Goal: Information Seeking & Learning: Learn about a topic

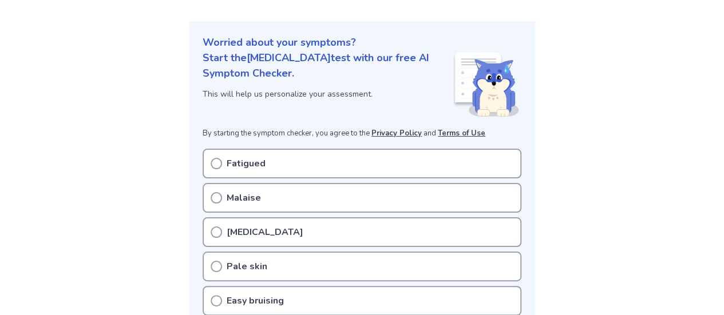
scroll to position [114, 0]
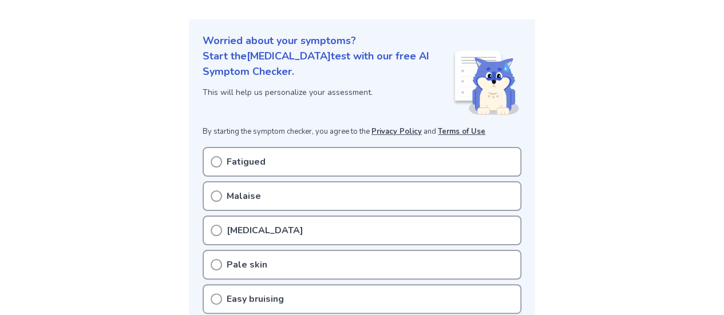
click at [251, 160] on p "Fatigued" at bounding box center [246, 162] width 39 height 14
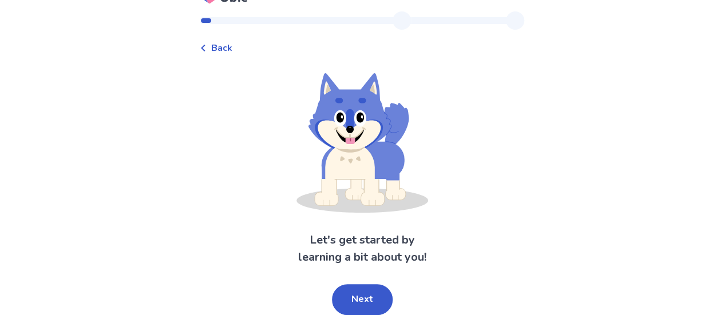
scroll to position [21, 0]
click at [362, 298] on button "Next" at bounding box center [362, 300] width 61 height 31
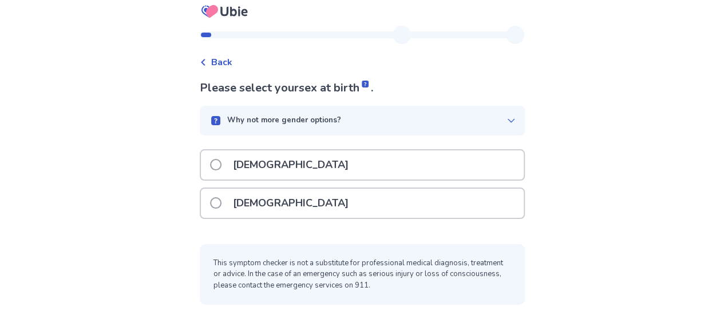
scroll to position [7, 0]
click at [290, 206] on div "Female" at bounding box center [362, 203] width 323 height 29
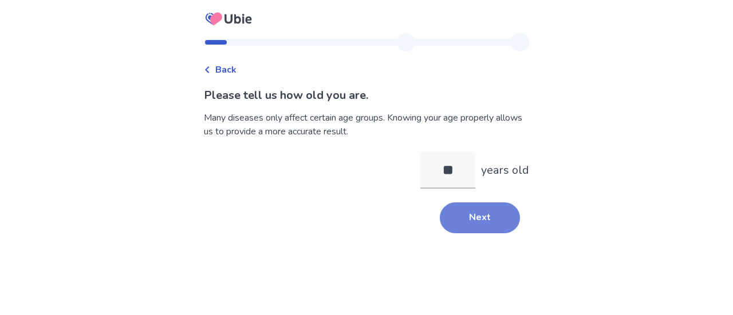
type input "**"
click at [464, 212] on button "Next" at bounding box center [480, 218] width 80 height 31
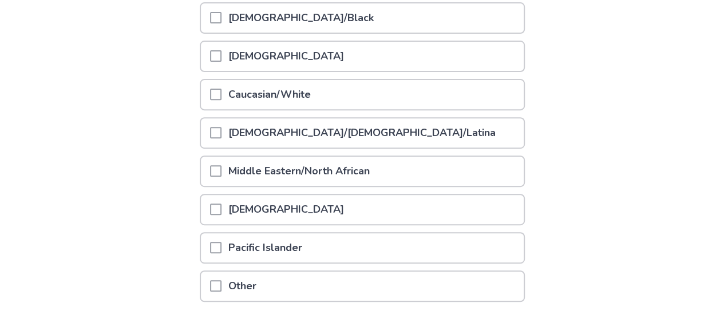
scroll to position [173, 0]
click at [231, 91] on p "Caucasian/White" at bounding box center [269, 95] width 96 height 29
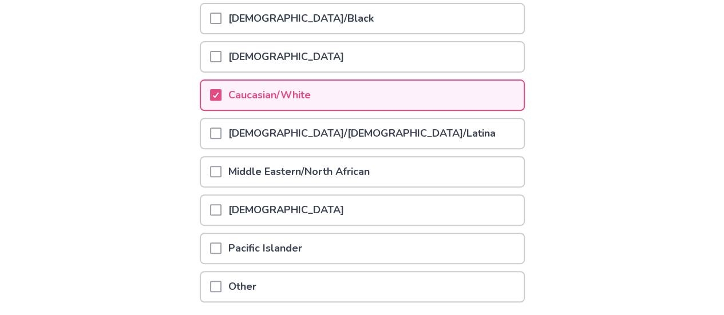
click at [229, 129] on p "Hispanic/Latino/Latina" at bounding box center [361, 133] width 281 height 29
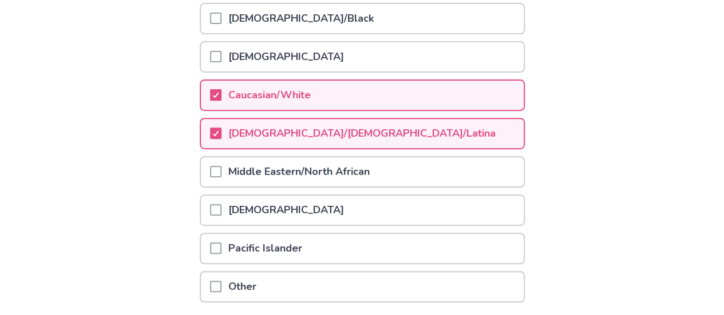
scroll to position [262, 0]
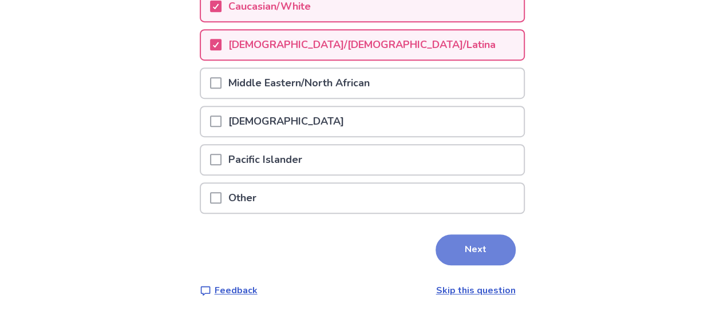
click at [468, 245] on button "Next" at bounding box center [476, 250] width 80 height 31
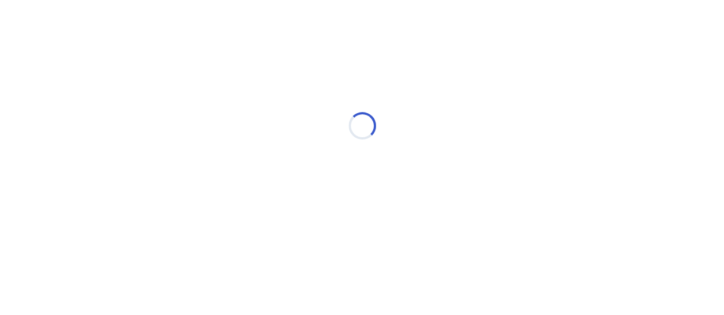
scroll to position [0, 0]
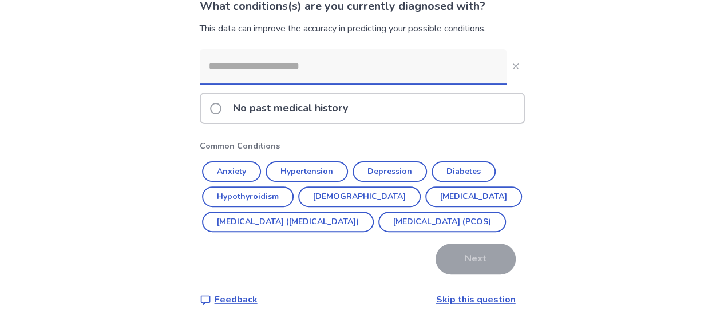
scroll to position [124, 0]
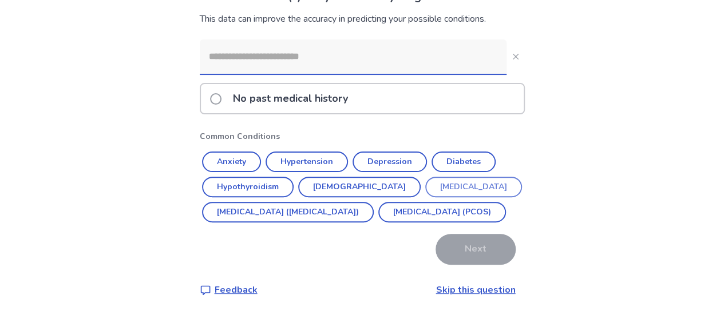
click at [425, 177] on button "Endometriosis" at bounding box center [473, 187] width 97 height 21
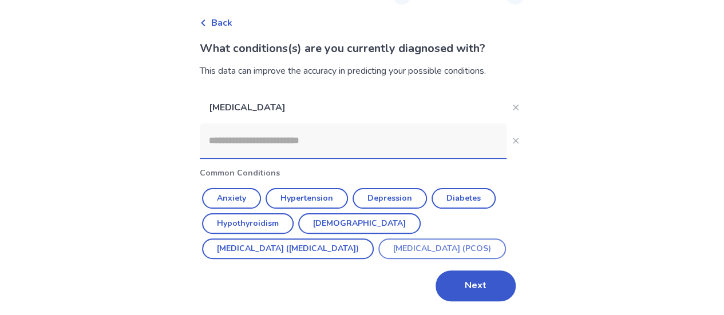
click at [378, 247] on button "Polycystic ovarian syndrome (PCOS)" at bounding box center [442, 249] width 128 height 21
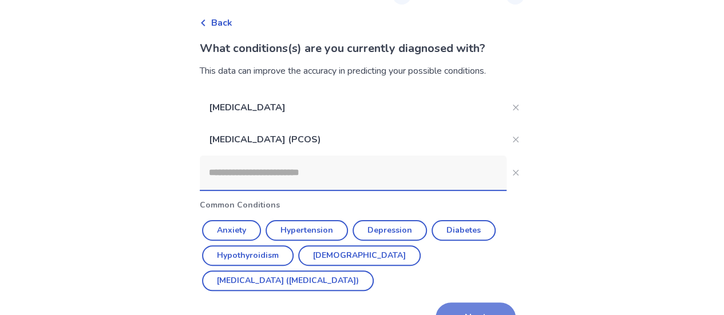
click at [480, 303] on button "Next" at bounding box center [476, 318] width 80 height 31
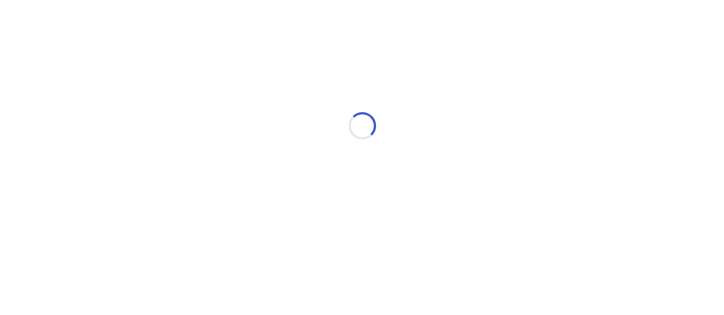
scroll to position [0, 0]
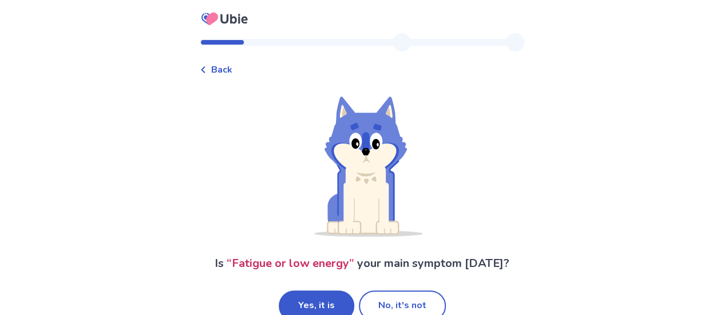
scroll to position [24, 0]
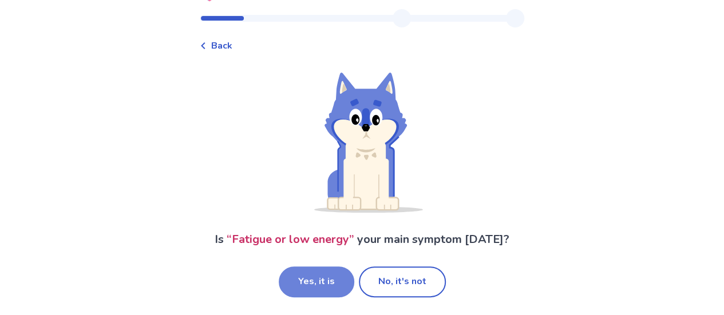
click at [329, 287] on button "Yes, it is" at bounding box center [317, 282] width 76 height 31
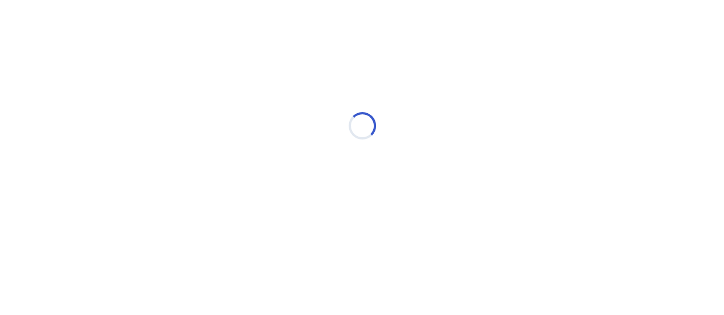
scroll to position [0, 0]
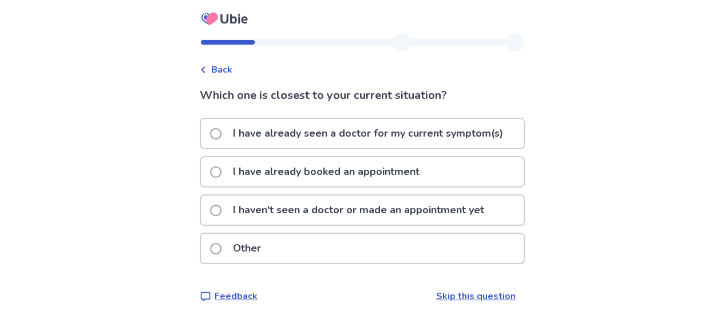
scroll to position [6, 0]
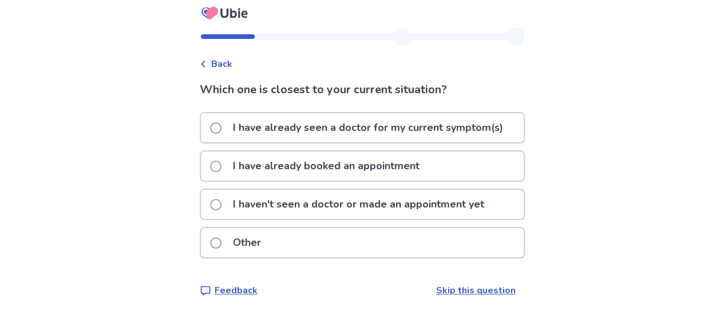
click at [450, 296] on link "Skip this question" at bounding box center [476, 290] width 80 height 13
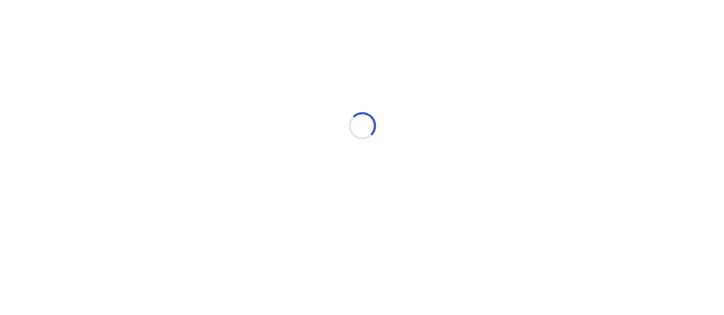
scroll to position [0, 0]
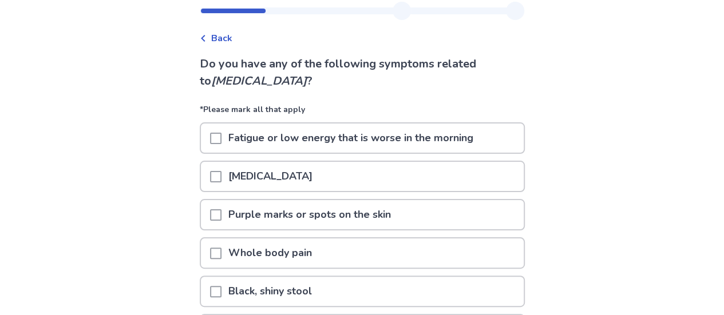
scroll to position [46, 0]
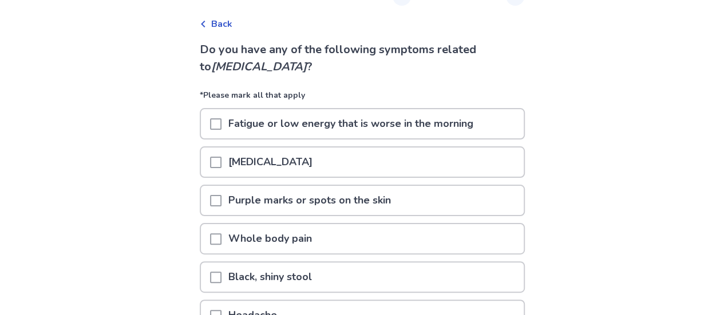
click at [221, 242] on span at bounding box center [215, 239] width 11 height 11
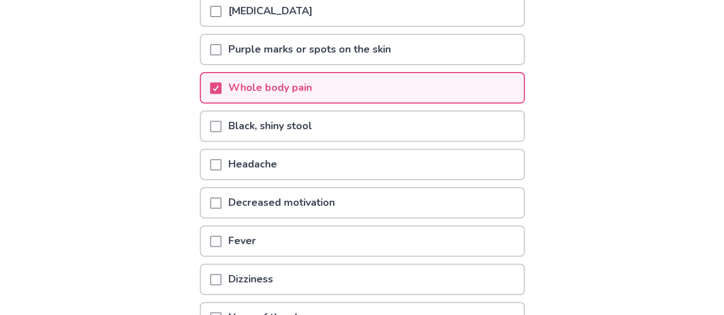
scroll to position [215, 0]
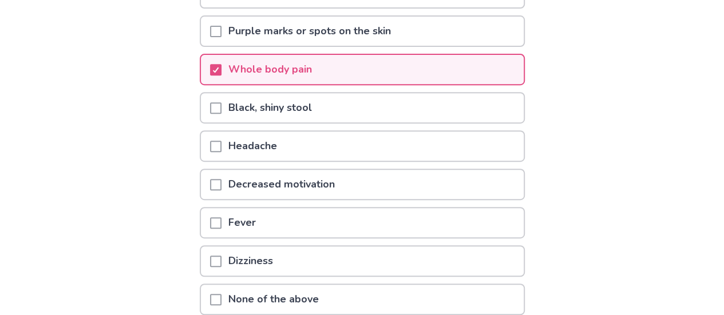
click at [221, 146] on span at bounding box center [215, 146] width 11 height 11
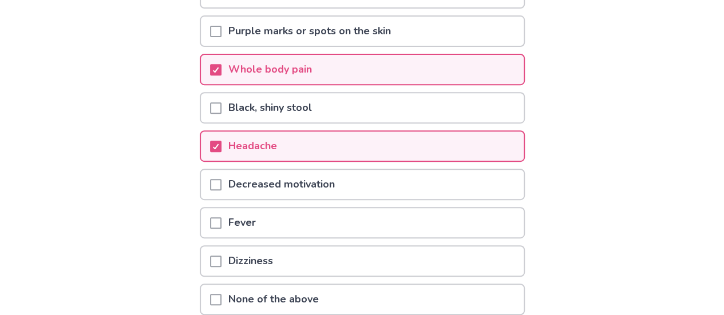
click at [221, 226] on span at bounding box center [215, 222] width 11 height 11
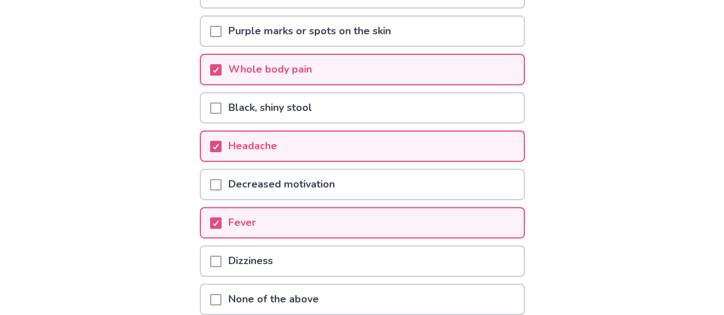
click at [221, 256] on span at bounding box center [215, 261] width 11 height 11
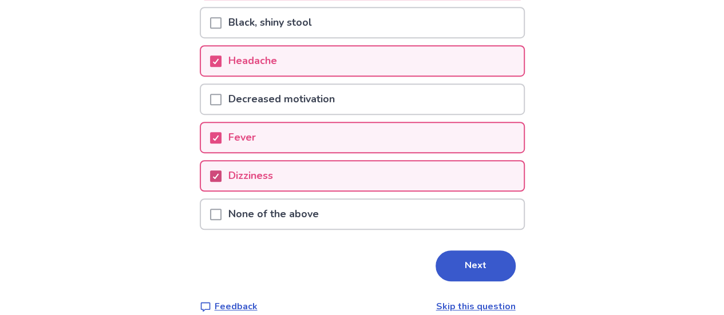
scroll to position [317, 0]
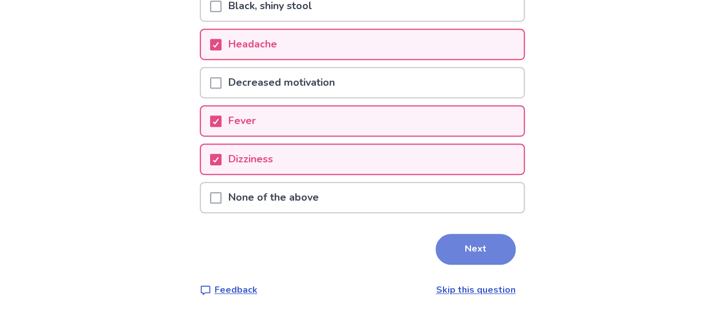
click at [480, 252] on button "Next" at bounding box center [476, 249] width 80 height 31
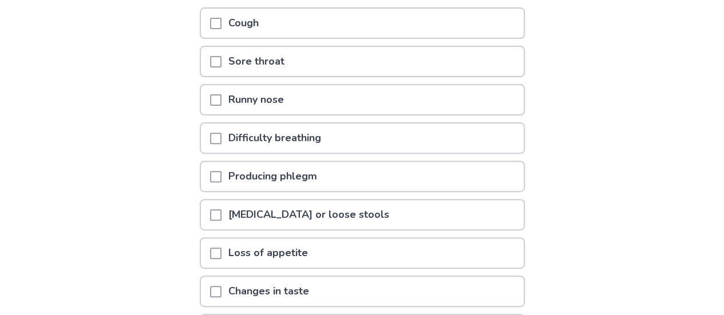
scroll to position [148, 0]
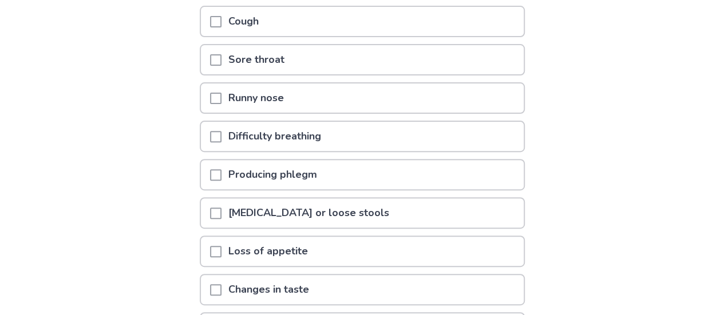
click at [221, 140] on span at bounding box center [215, 136] width 11 height 11
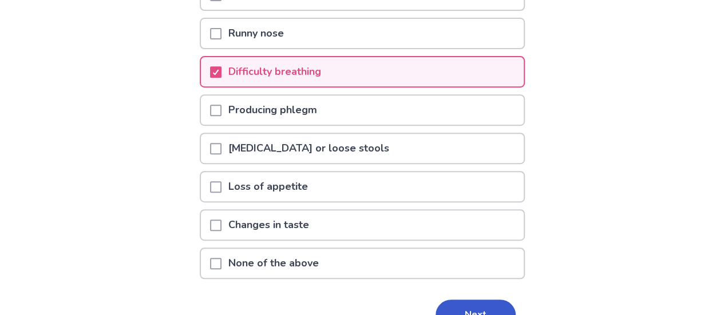
scroll to position [224, 0]
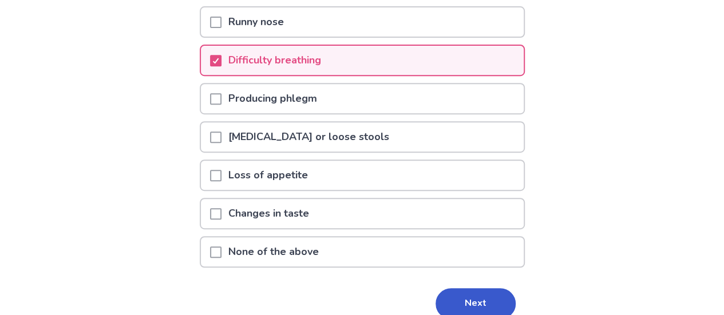
click at [221, 172] on span at bounding box center [215, 175] width 11 height 11
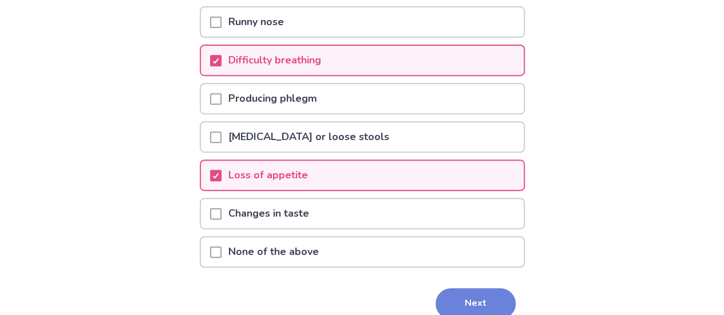
click at [444, 304] on button "Next" at bounding box center [476, 303] width 80 height 31
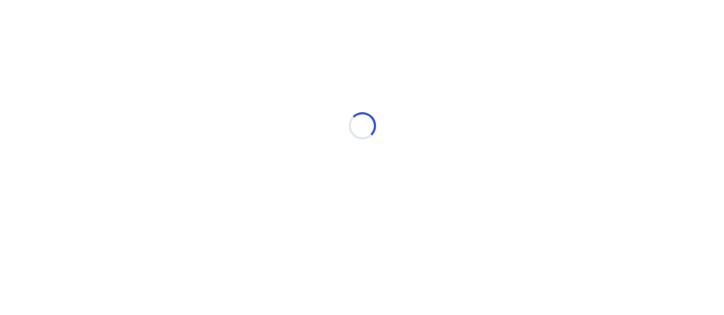
scroll to position [0, 0]
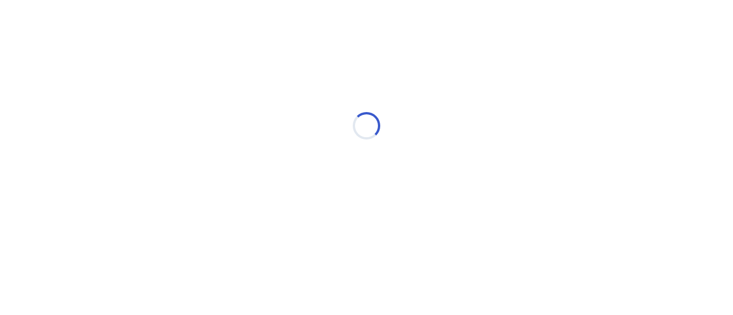
select select "*"
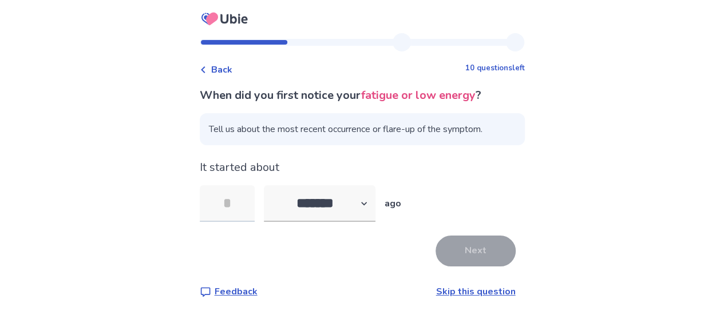
click at [246, 204] on input "tel" at bounding box center [227, 203] width 55 height 37
type input "**"
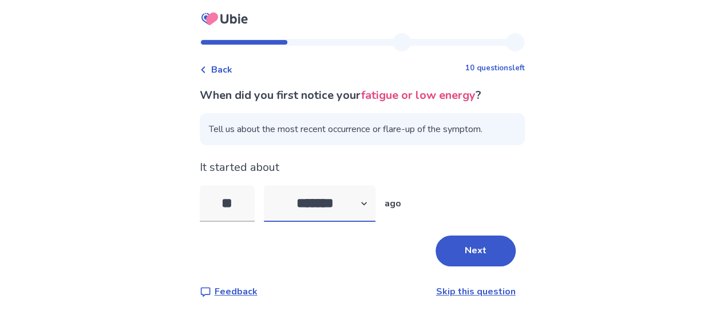
click at [370, 203] on select "******* ****** ******* ******** *******" at bounding box center [320, 203] width 112 height 37
select select "*"
click at [270, 185] on select "******* ****** ******* ******** *******" at bounding box center [320, 203] width 112 height 37
drag, startPoint x: 245, startPoint y: 205, endPoint x: 208, endPoint y: 211, distance: 37.1
click at [208, 211] on input "**" at bounding box center [227, 203] width 55 height 37
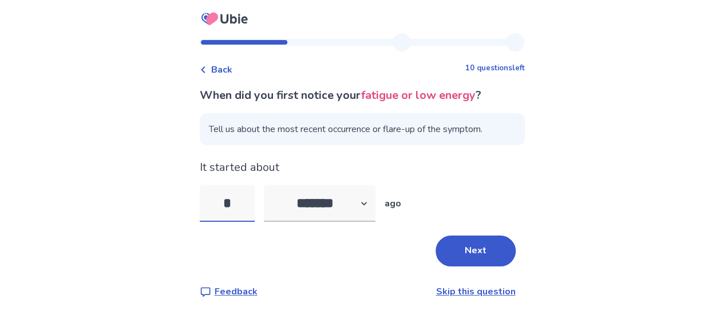
type input "*"
click at [486, 191] on div "* ******* ****** ******* ******** ******* ago" at bounding box center [362, 203] width 325 height 37
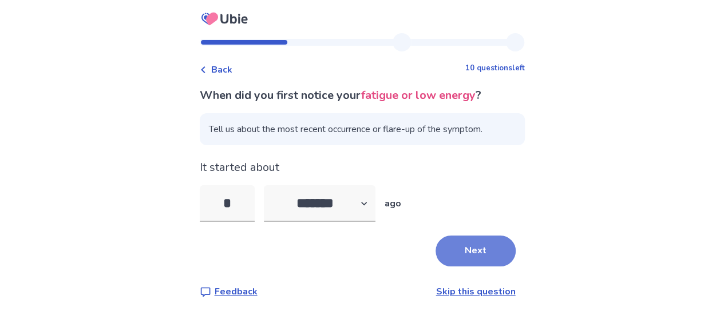
click at [469, 255] on button "Next" at bounding box center [476, 251] width 80 height 31
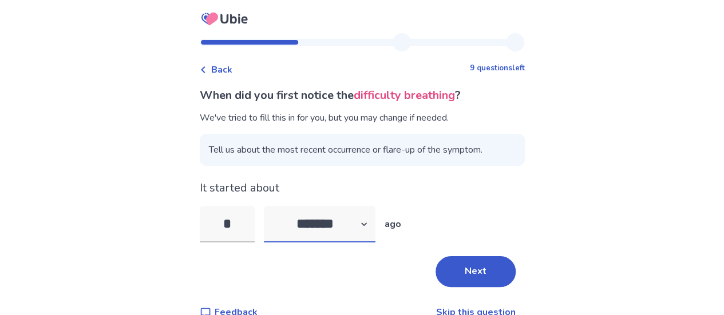
click at [339, 230] on select "******* ****** ******* ******** *******" at bounding box center [320, 224] width 112 height 37
select select "*"
click at [270, 206] on select "******* ****** ******* ******** *******" at bounding box center [320, 224] width 112 height 37
click at [242, 231] on input "*" at bounding box center [227, 224] width 55 height 37
type input "**"
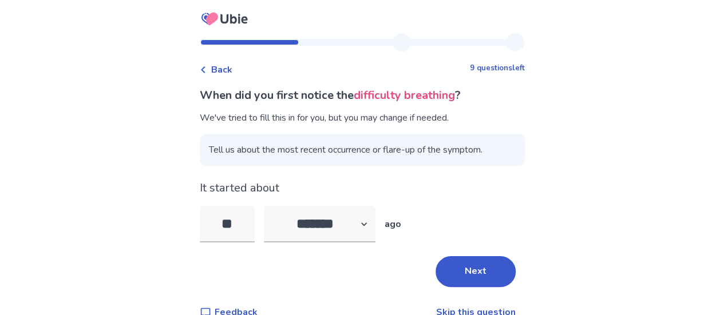
click at [474, 201] on div "It started about ** ******* ****** ******* ******** ******* ago" at bounding box center [362, 211] width 325 height 63
click at [453, 266] on button "Next" at bounding box center [476, 271] width 80 height 31
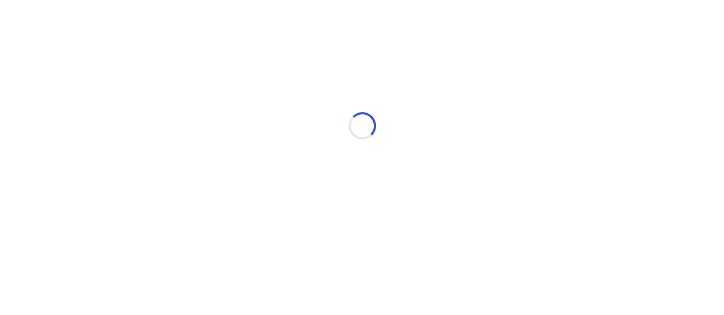
select select "*"
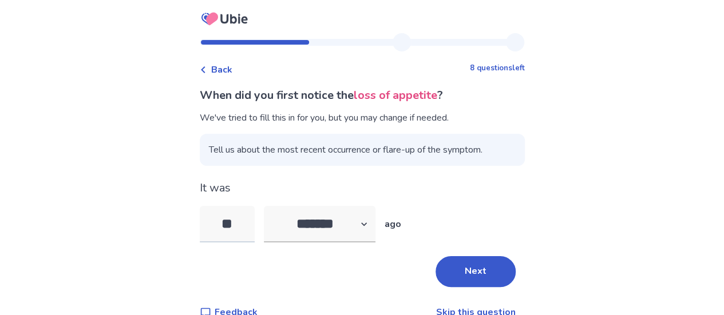
type input "*"
click at [475, 266] on button "Next" at bounding box center [476, 271] width 80 height 31
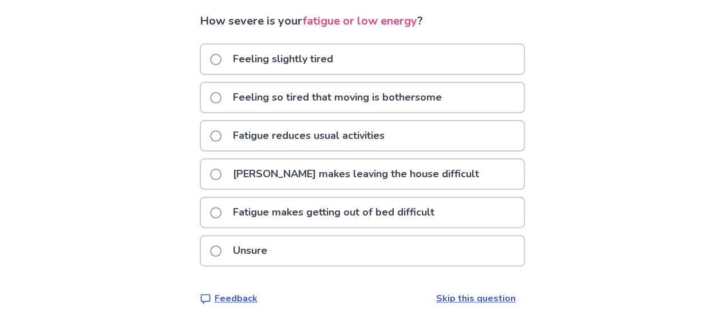
scroll to position [77, 0]
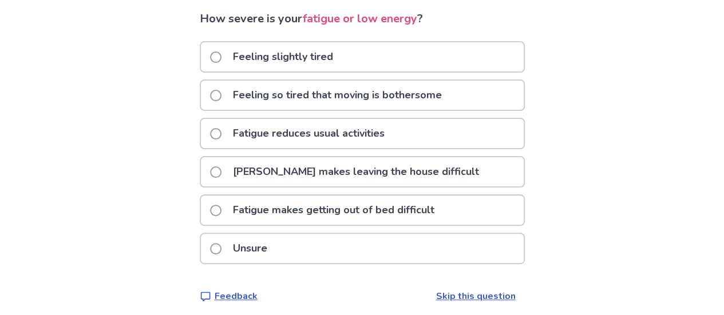
click at [233, 96] on p "Feeling so tired that moving is bothersome" at bounding box center [337, 95] width 223 height 29
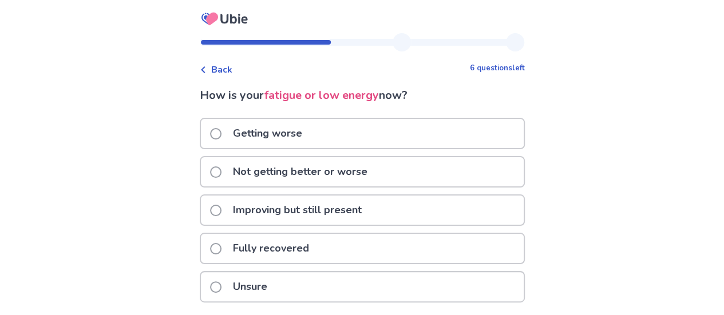
scroll to position [45, 0]
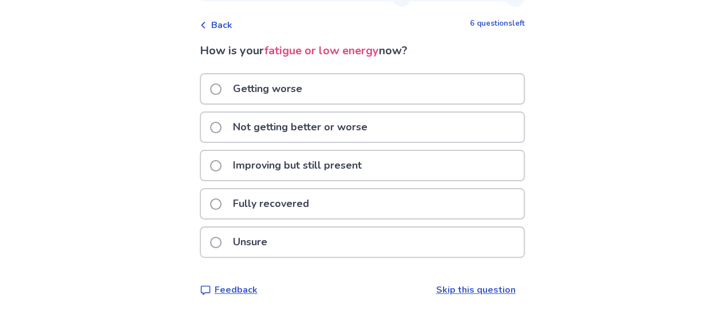
click at [287, 83] on p "Getting worse" at bounding box center [267, 88] width 83 height 29
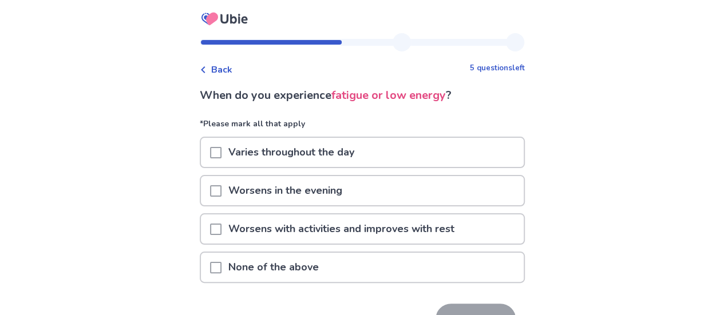
click at [259, 267] on p "None of the above" at bounding box center [273, 267] width 104 height 29
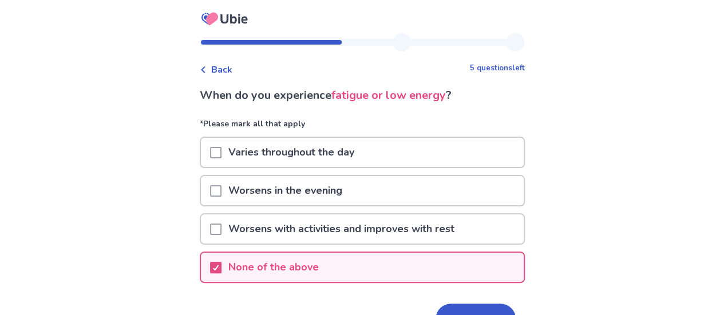
scroll to position [70, 0]
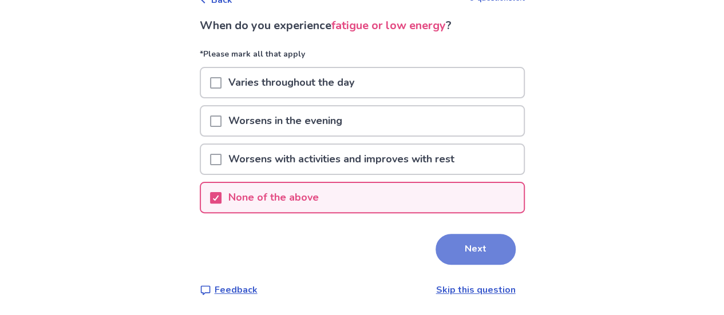
click at [463, 258] on button "Next" at bounding box center [476, 249] width 80 height 31
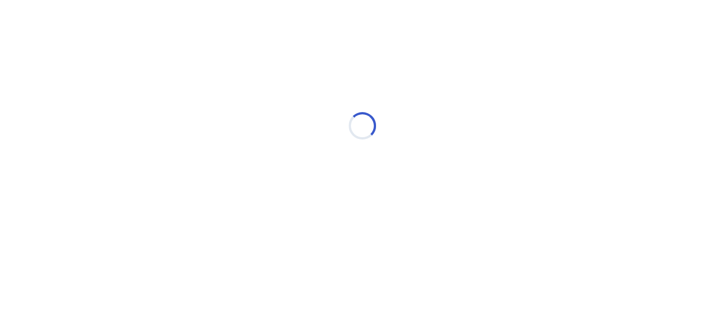
scroll to position [0, 0]
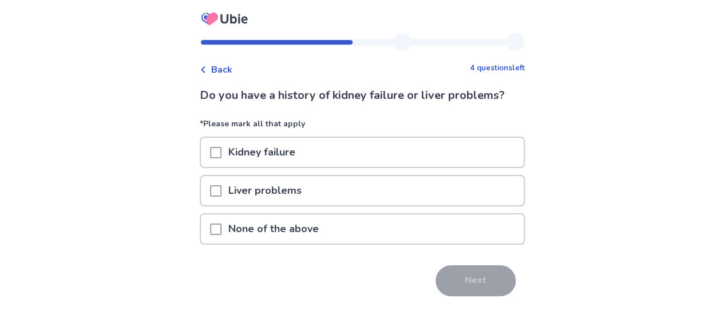
click at [287, 235] on p "None of the above" at bounding box center [273, 229] width 104 height 29
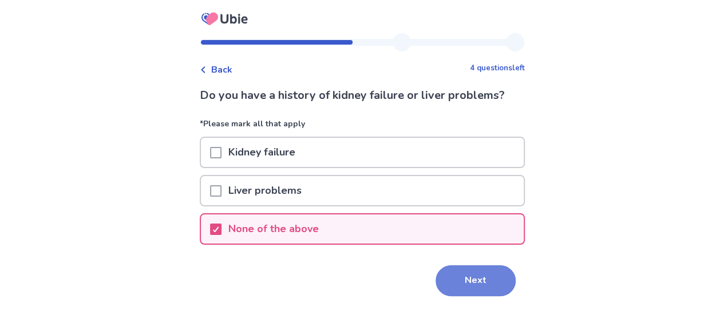
click at [499, 286] on button "Next" at bounding box center [476, 281] width 80 height 31
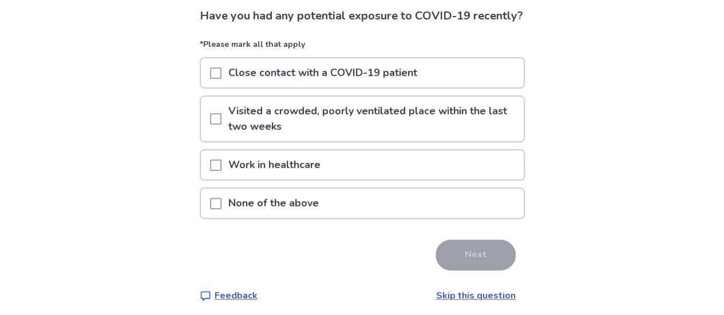
scroll to position [80, 0]
click at [287, 217] on p "None of the above" at bounding box center [273, 202] width 104 height 29
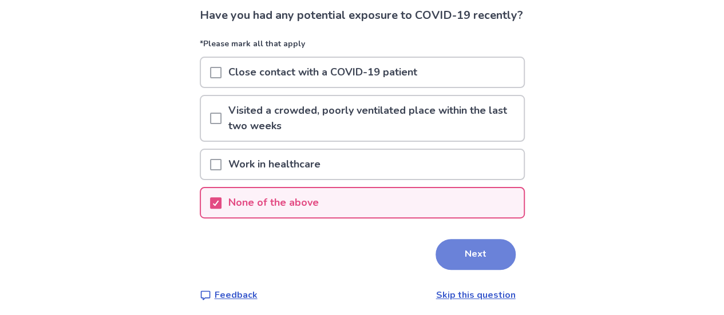
click at [477, 260] on button "Next" at bounding box center [476, 254] width 80 height 31
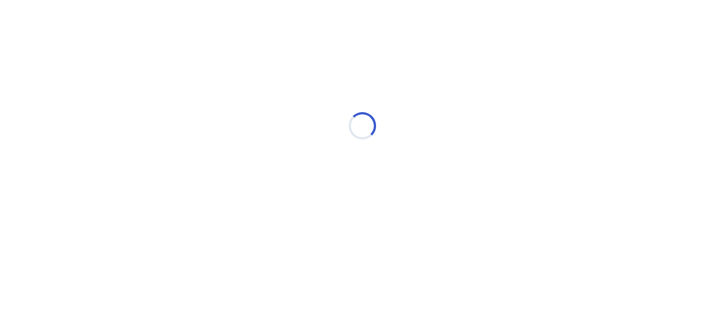
scroll to position [0, 0]
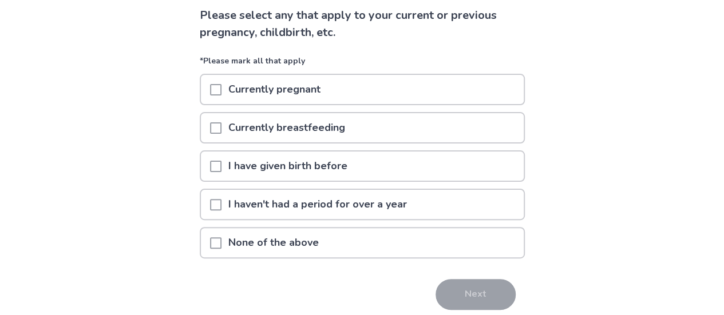
scroll to position [81, 0]
click at [221, 163] on span at bounding box center [215, 165] width 11 height 11
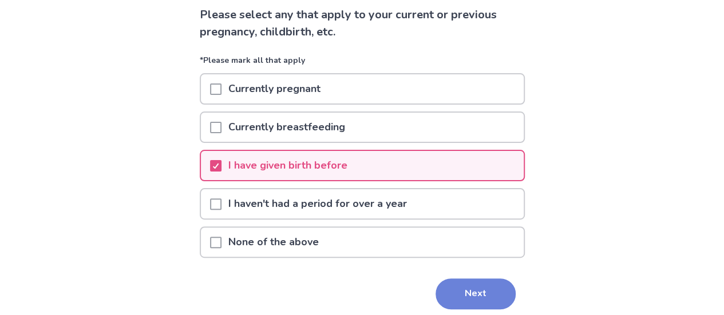
click at [452, 296] on button "Next" at bounding box center [476, 294] width 80 height 31
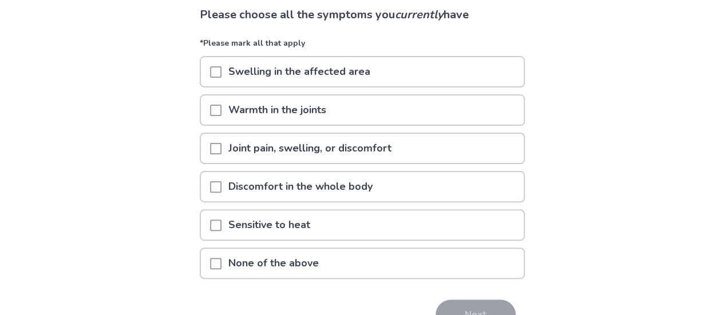
scroll to position [81, 0]
click at [221, 110] on span at bounding box center [215, 109] width 11 height 11
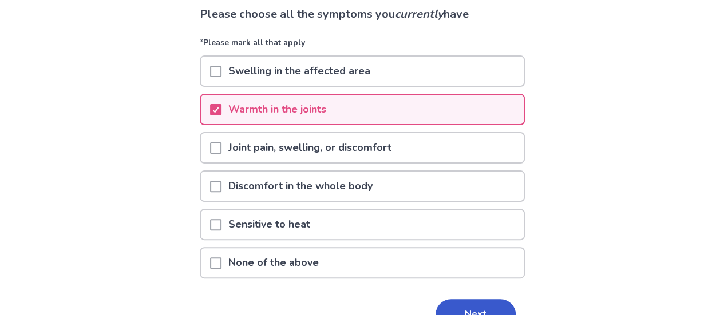
click at [220, 152] on span at bounding box center [215, 148] width 11 height 11
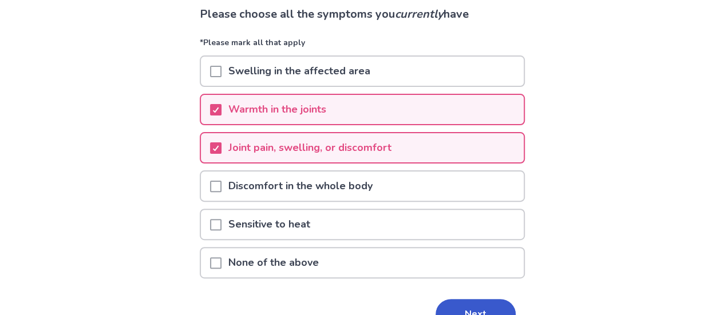
click at [218, 187] on span at bounding box center [215, 186] width 11 height 11
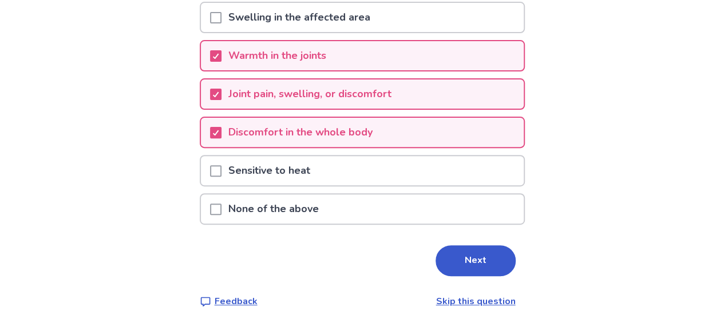
scroll to position [147, 0]
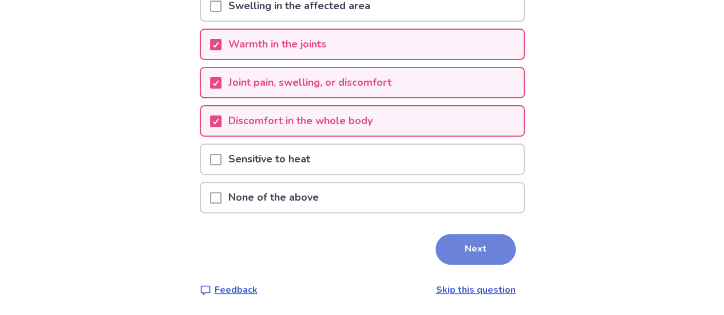
click at [485, 248] on button "Next" at bounding box center [476, 249] width 80 height 31
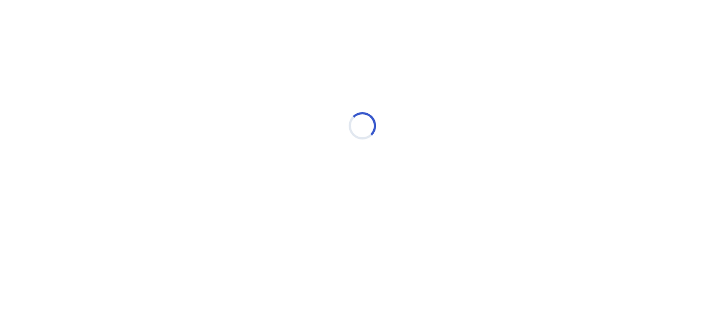
scroll to position [0, 0]
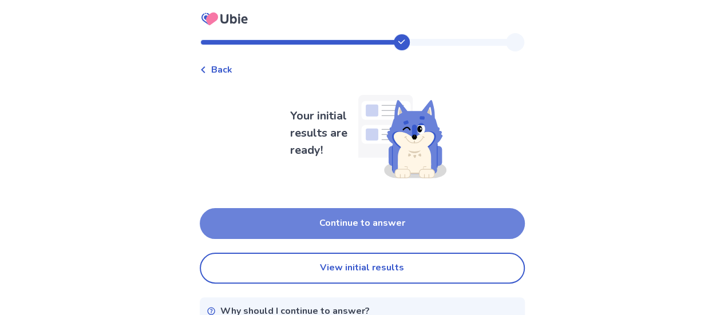
click at [365, 227] on button "Continue to answer" at bounding box center [362, 223] width 325 height 31
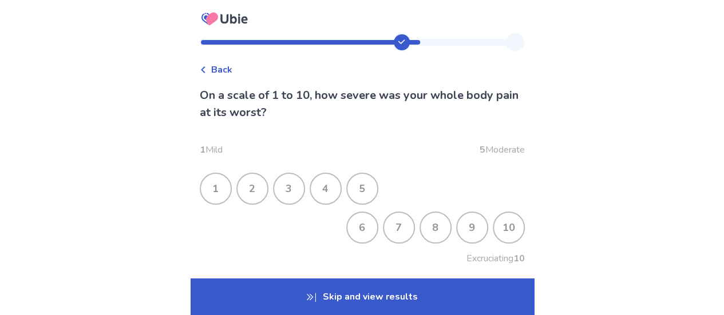
click at [430, 221] on div "8" at bounding box center [436, 228] width 30 height 30
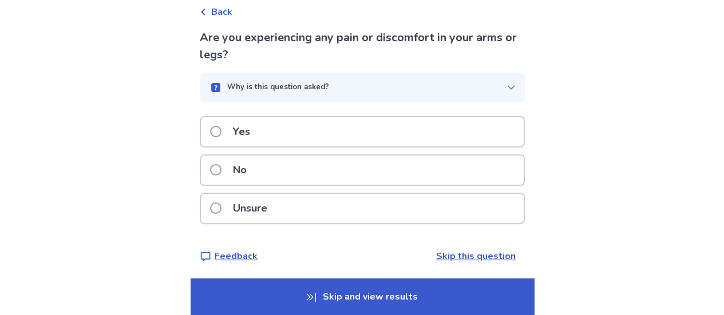
scroll to position [60, 0]
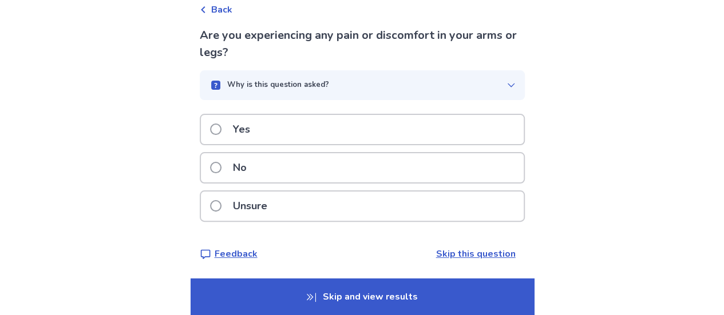
click at [254, 170] on p "No" at bounding box center [239, 167] width 27 height 29
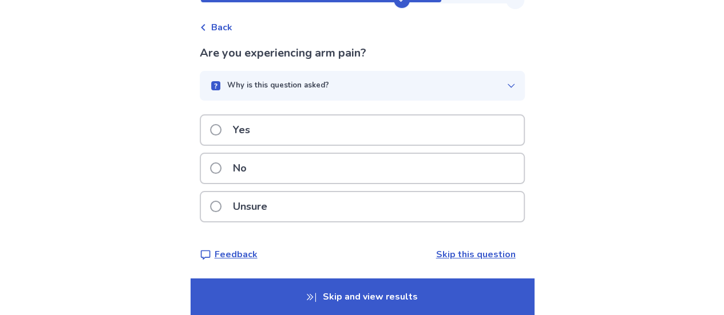
scroll to position [43, 0]
click at [254, 171] on p "No" at bounding box center [239, 167] width 27 height 29
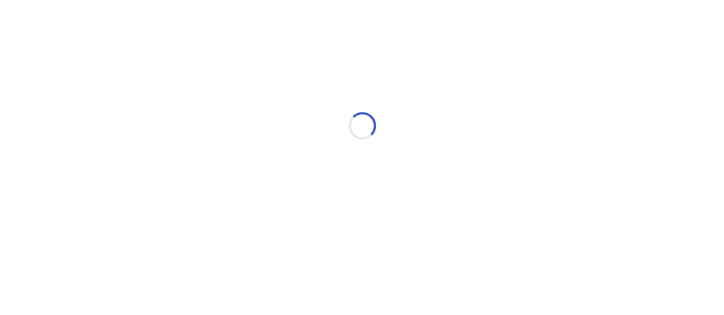
scroll to position [0, 0]
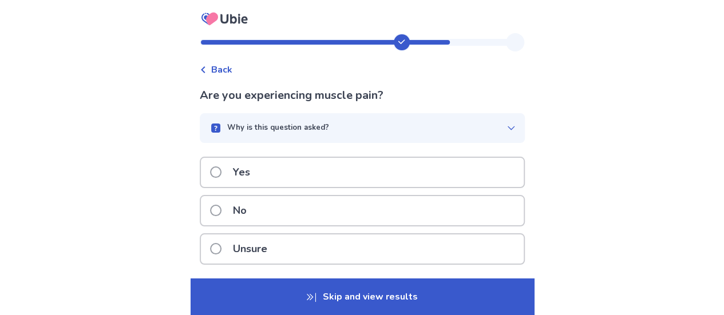
click at [257, 174] on p "Yes" at bounding box center [241, 172] width 31 height 29
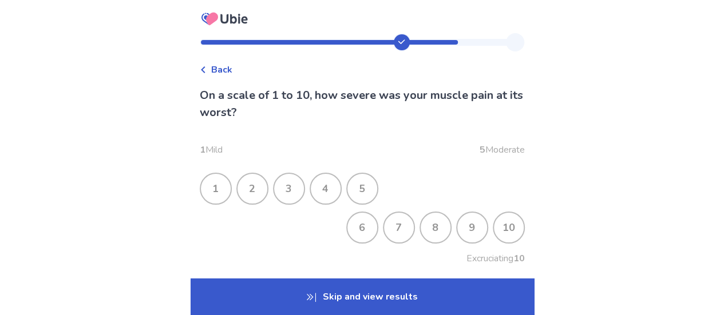
click at [434, 230] on div "8" at bounding box center [436, 228] width 30 height 30
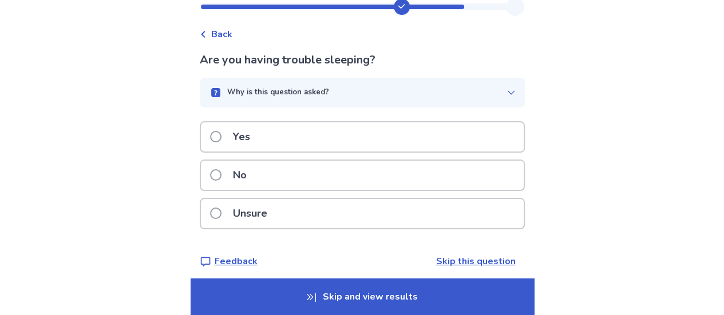
scroll to position [43, 0]
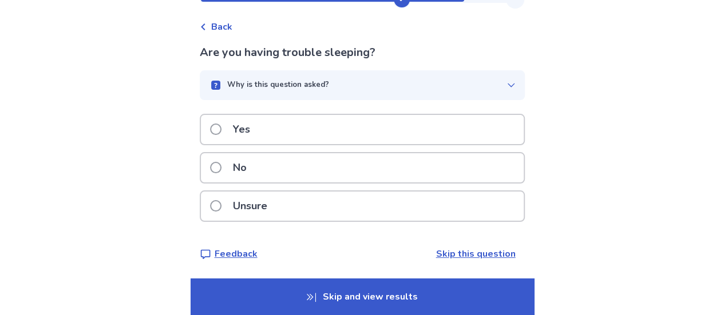
click at [313, 129] on div "Yes" at bounding box center [362, 129] width 323 height 29
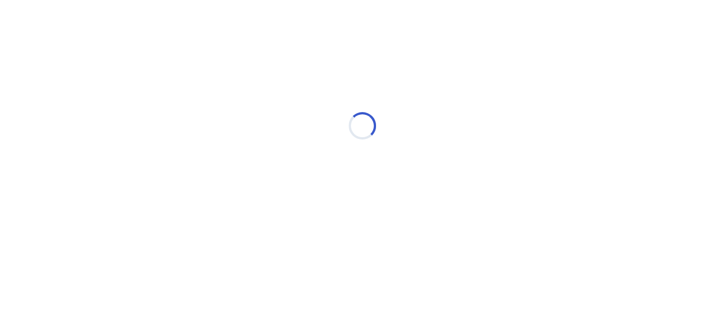
scroll to position [0, 0]
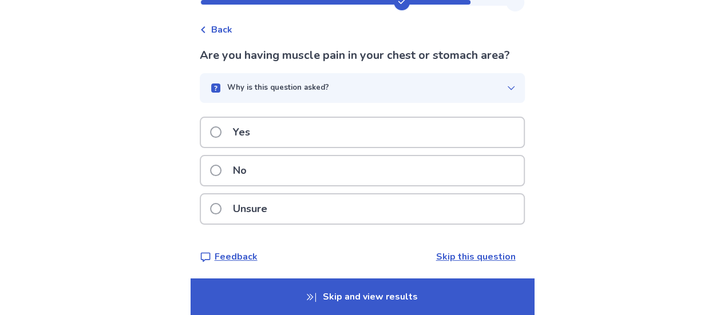
scroll to position [42, 0]
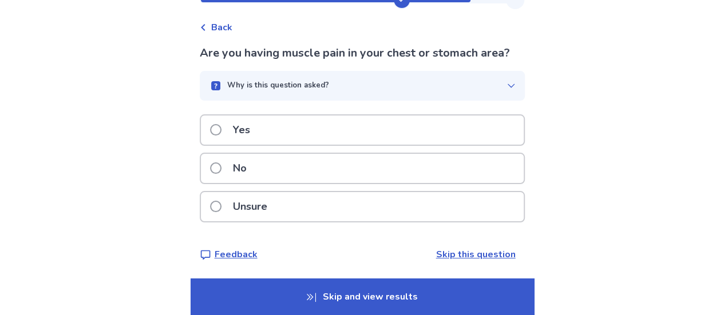
click at [276, 131] on div "Yes" at bounding box center [362, 130] width 323 height 29
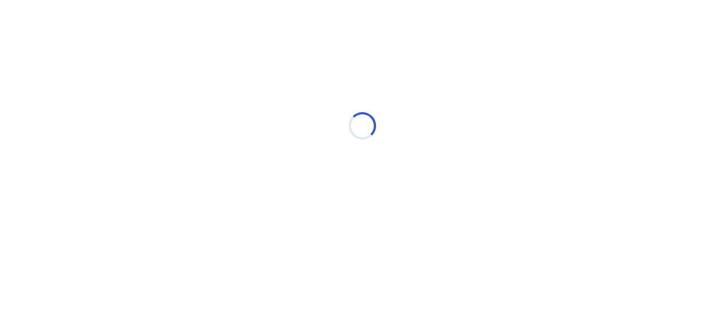
scroll to position [0, 0]
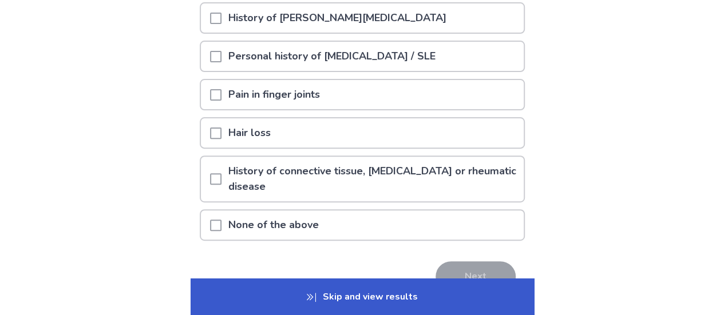
scroll to position [133, 0]
click at [318, 179] on p "History of connective tissue, autoimmune or rheumatic disease" at bounding box center [372, 180] width 302 height 45
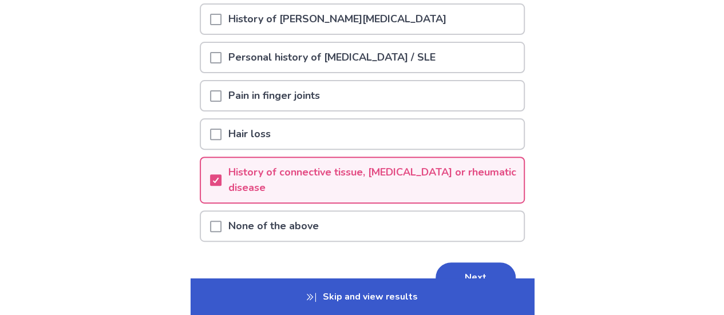
scroll to position [198, 0]
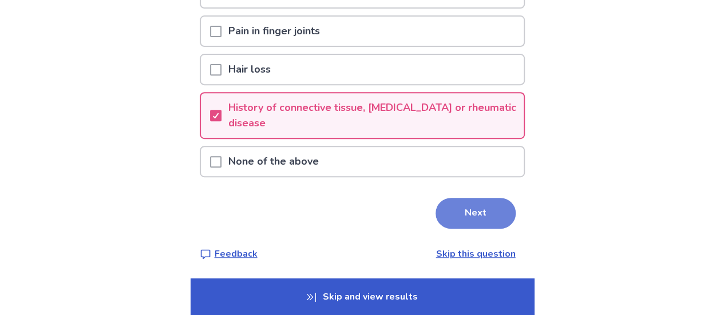
click at [485, 212] on button "Next" at bounding box center [476, 213] width 80 height 31
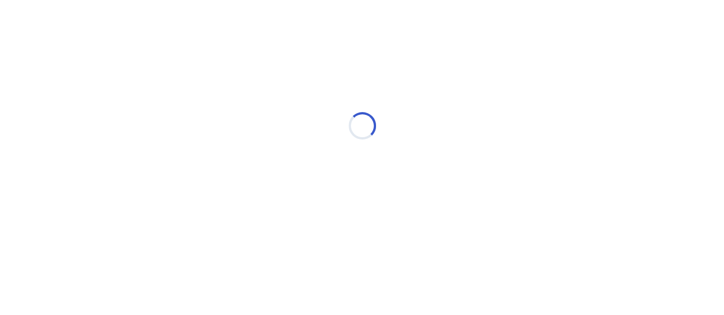
scroll to position [0, 0]
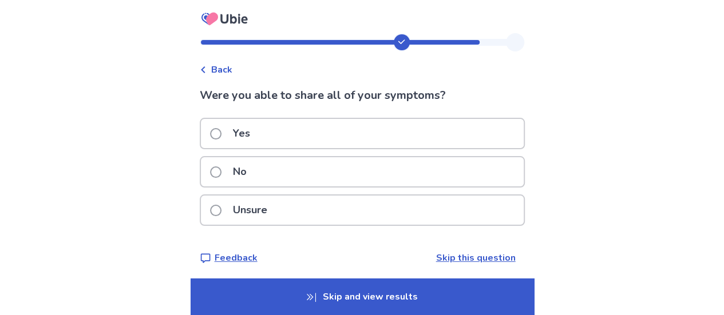
click at [317, 135] on div "Yes" at bounding box center [362, 133] width 323 height 29
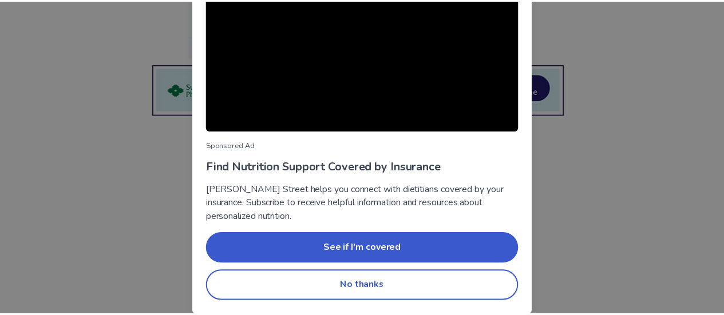
scroll to position [160, 0]
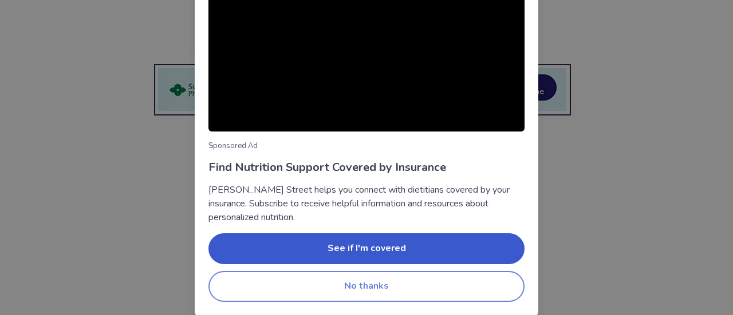
click at [410, 281] on button "No thanks" at bounding box center [366, 286] width 316 height 31
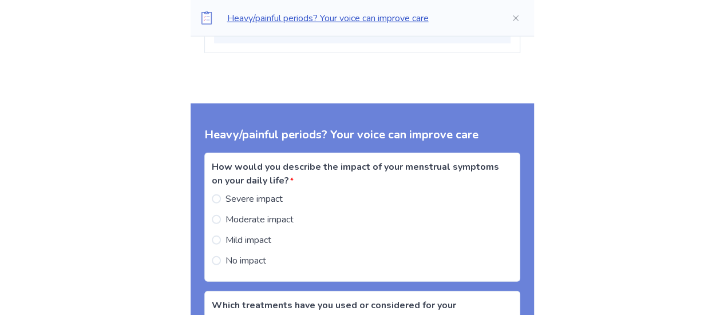
scroll to position [1488, 0]
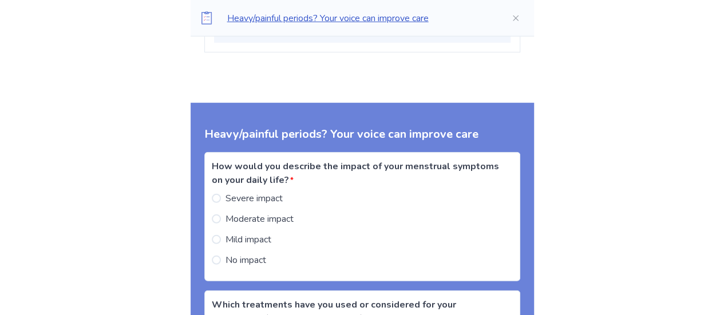
click at [221, 195] on span at bounding box center [216, 198] width 9 height 9
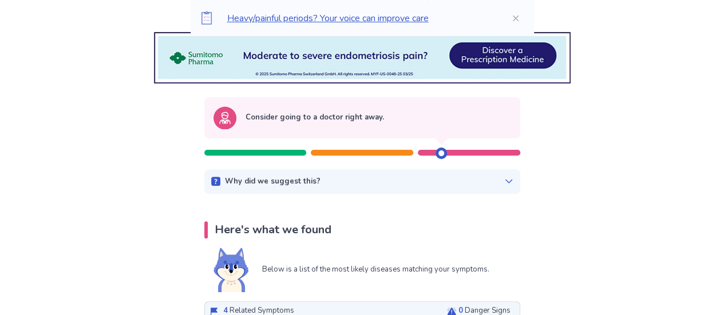
scroll to position [119, 0]
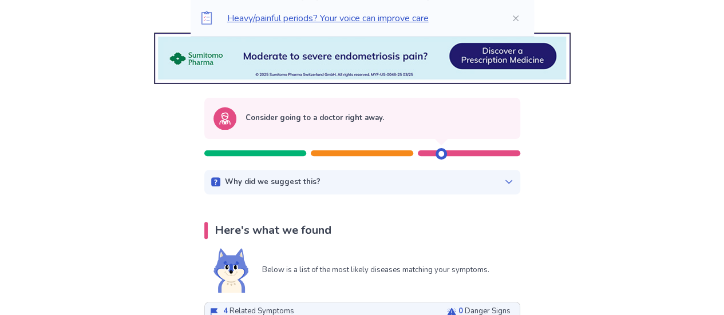
click at [358, 154] on div at bounding box center [362, 154] width 102 height 6
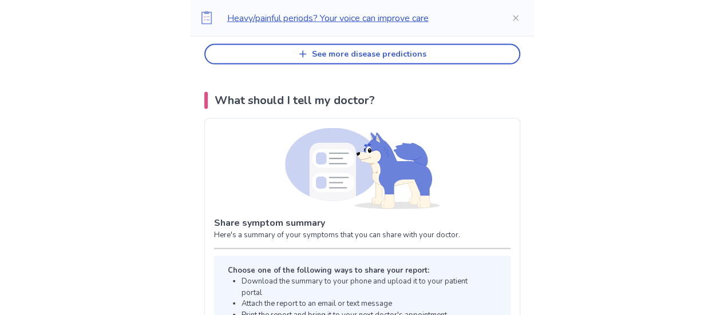
scroll to position [1116, 0]
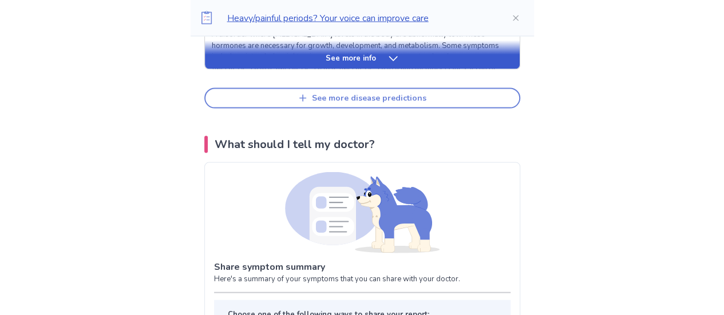
click at [390, 101] on div "See more disease predictions" at bounding box center [369, 99] width 114 height 10
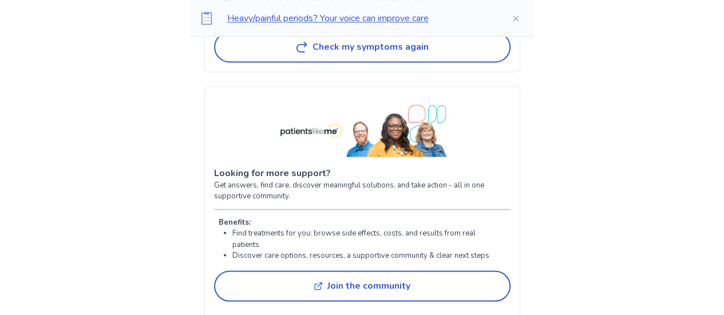
scroll to position [3143, 0]
